Goal: Transaction & Acquisition: Purchase product/service

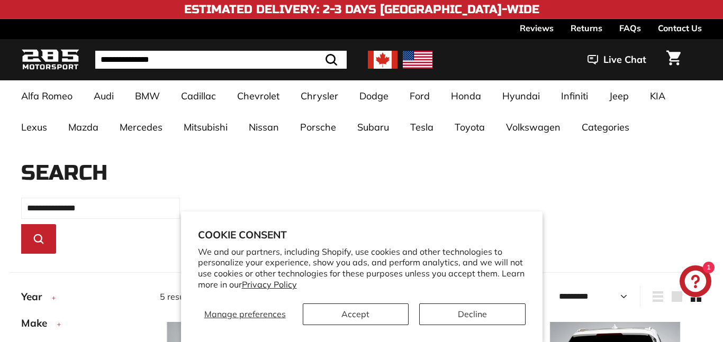
select select "*********"
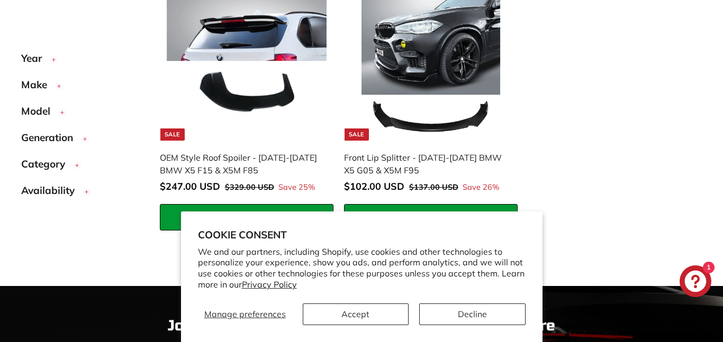
click at [267, 83] on img at bounding box center [247, 61] width 160 height 160
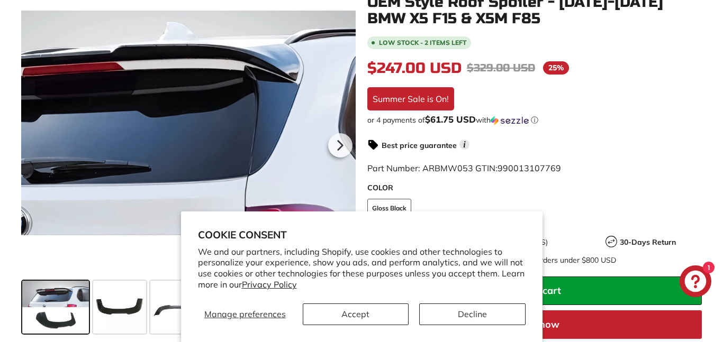
scroll to position [217, 0]
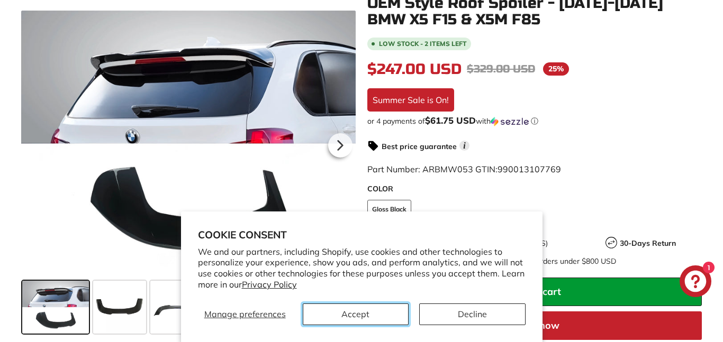
click at [349, 310] on button "Accept" at bounding box center [356, 315] width 106 height 22
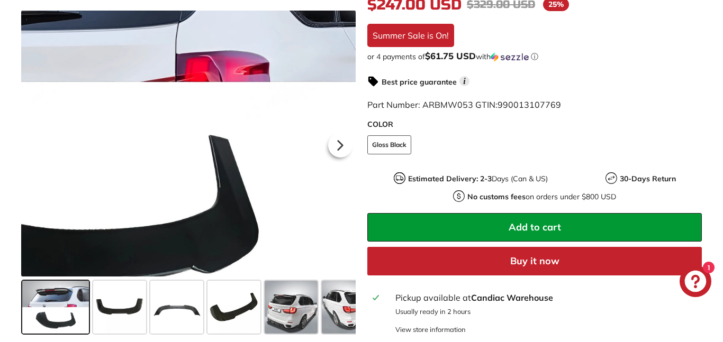
scroll to position [286, 0]
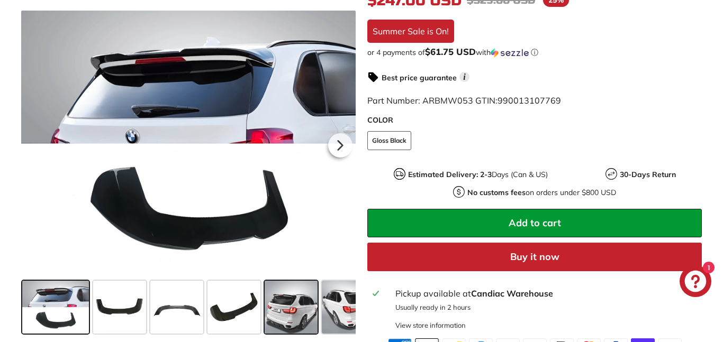
click at [278, 321] on span at bounding box center [291, 307] width 53 height 53
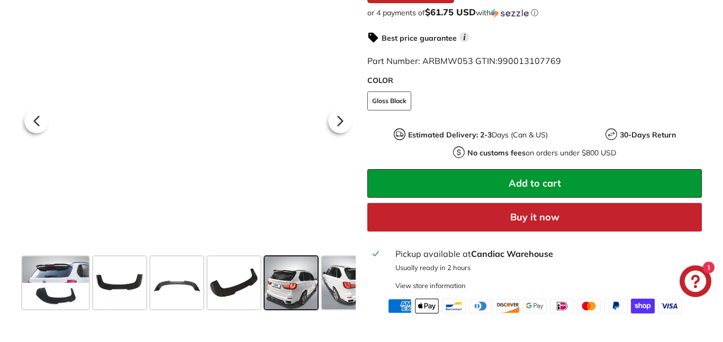
scroll to position [326, 0]
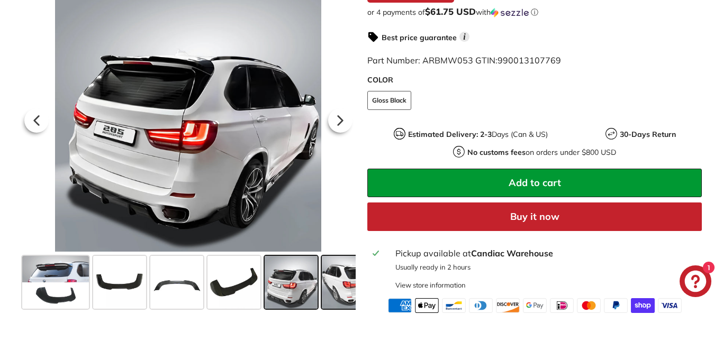
click at [332, 275] on span at bounding box center [348, 282] width 53 height 53
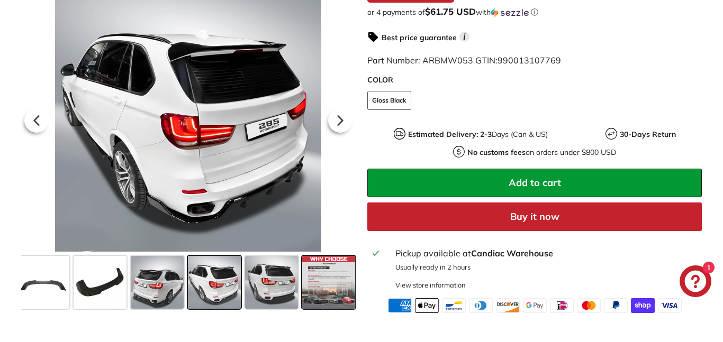
scroll to position [0, 135]
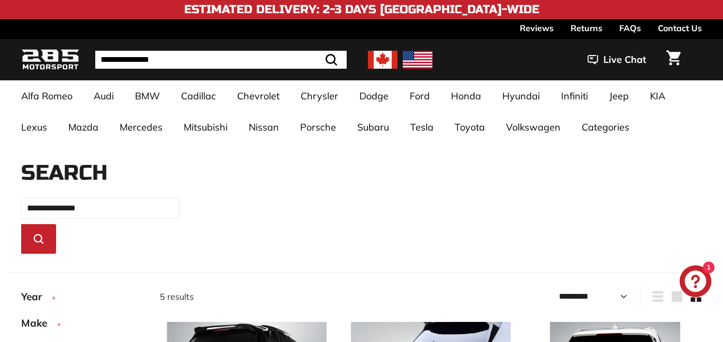
select select "*********"
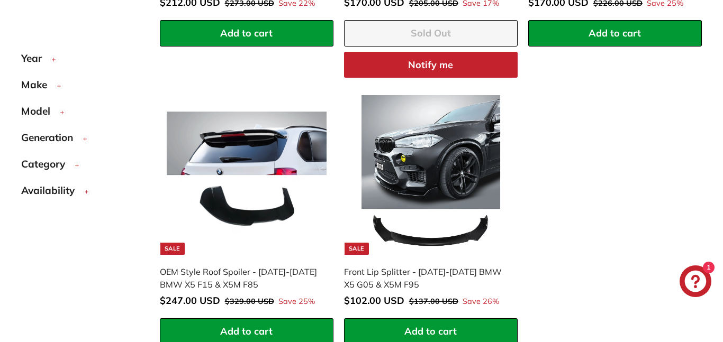
scroll to position [527, 0]
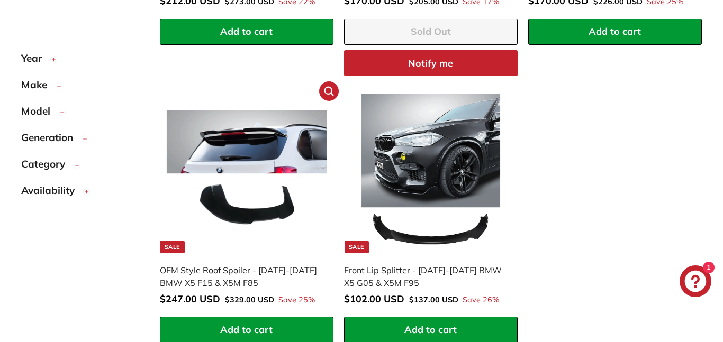
click at [253, 148] on img at bounding box center [247, 174] width 160 height 160
